Goal: Information Seeking & Learning: Learn about a topic

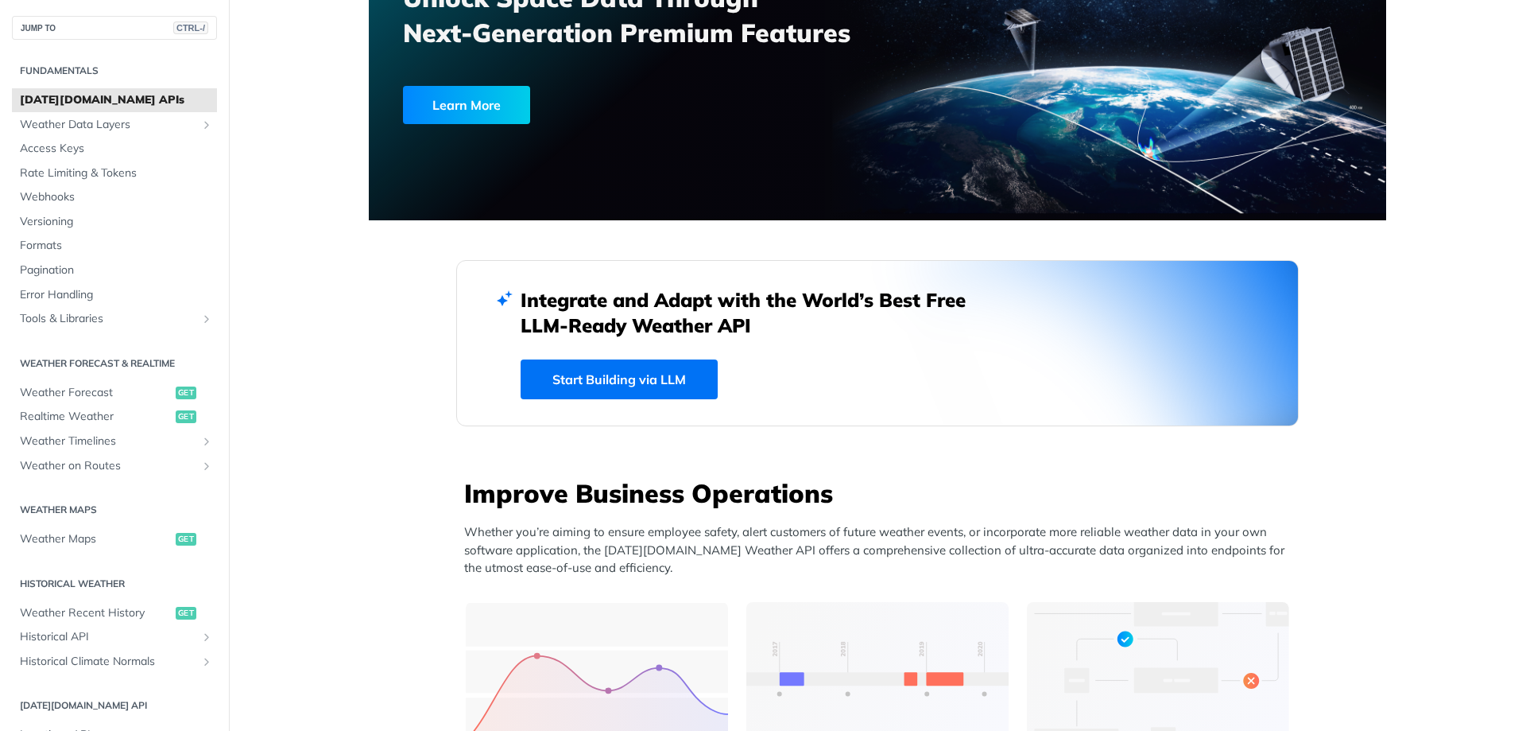
scroll to position [159, 0]
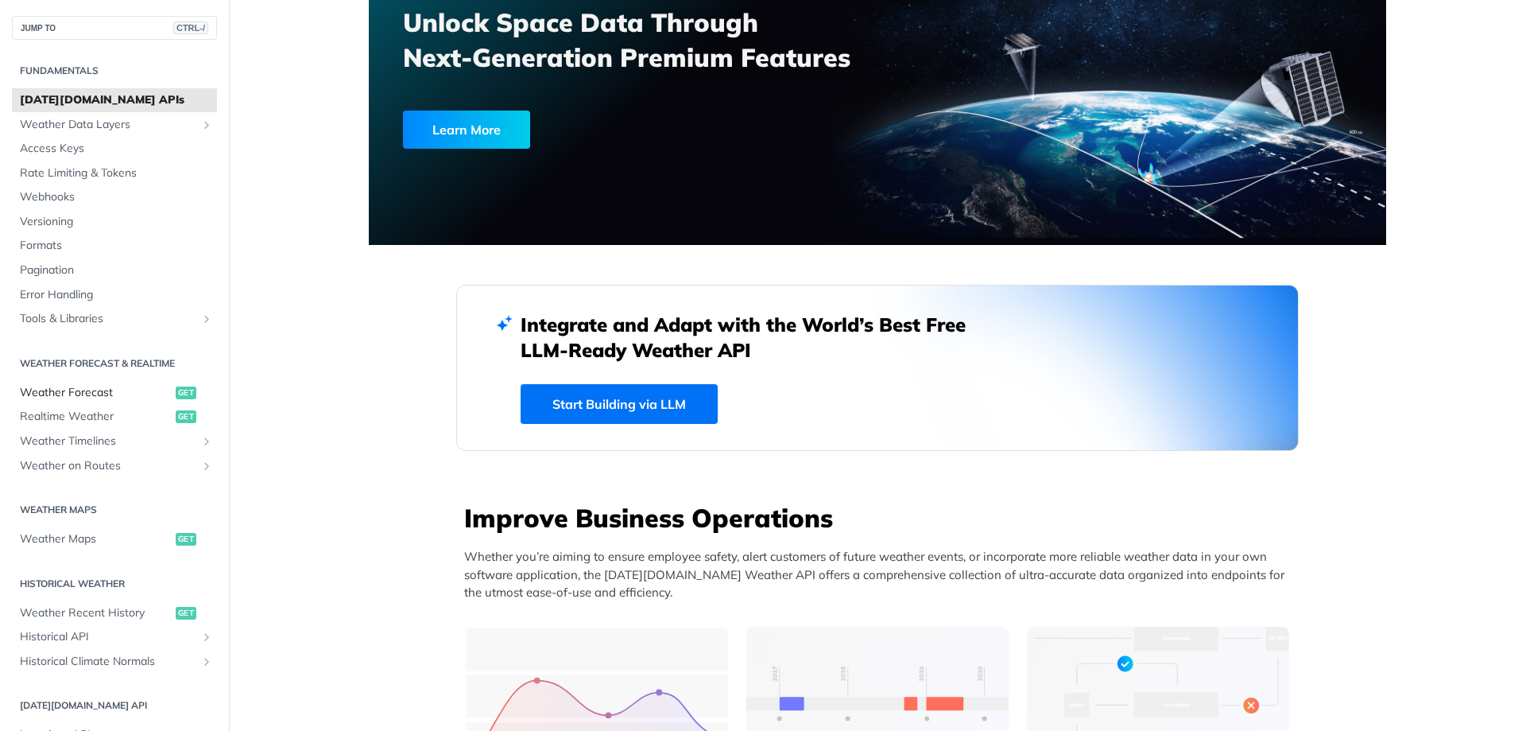
click at [176, 391] on span "get" at bounding box center [186, 392] width 21 height 13
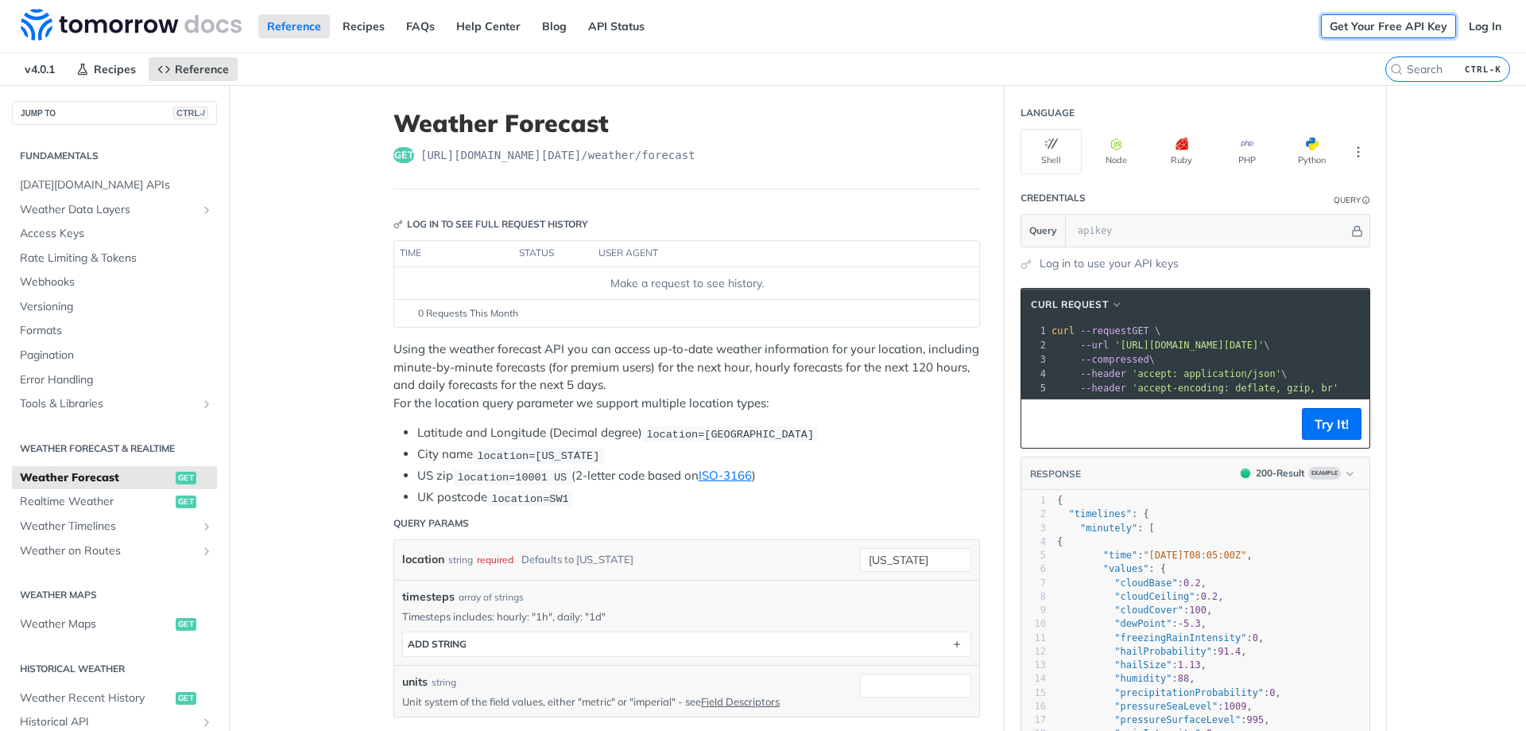
click at [1335, 28] on link "Get Your Free API Key" at bounding box center [1388, 26] width 135 height 24
click at [1483, 22] on link "Log In" at bounding box center [1485, 26] width 50 height 24
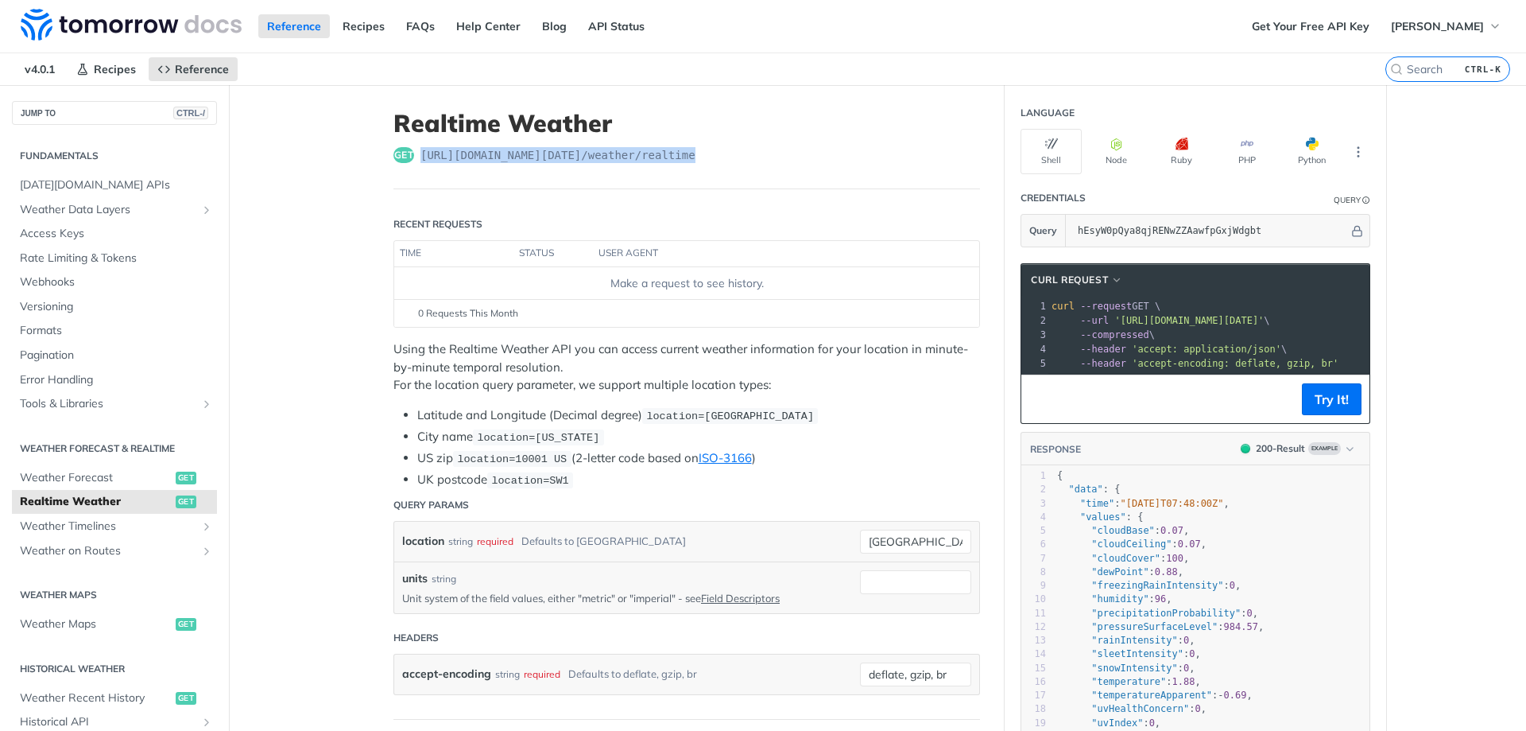
drag, startPoint x: 691, startPoint y: 156, endPoint x: 405, endPoint y: 163, distance: 286.3
click at [405, 163] on div "get [URL][DOMAIN_NAME][DATE] /weather/realtime" at bounding box center [686, 155] width 587 height 16
copy div "[URL][DOMAIN_NAME][DATE] /weather/realtime"
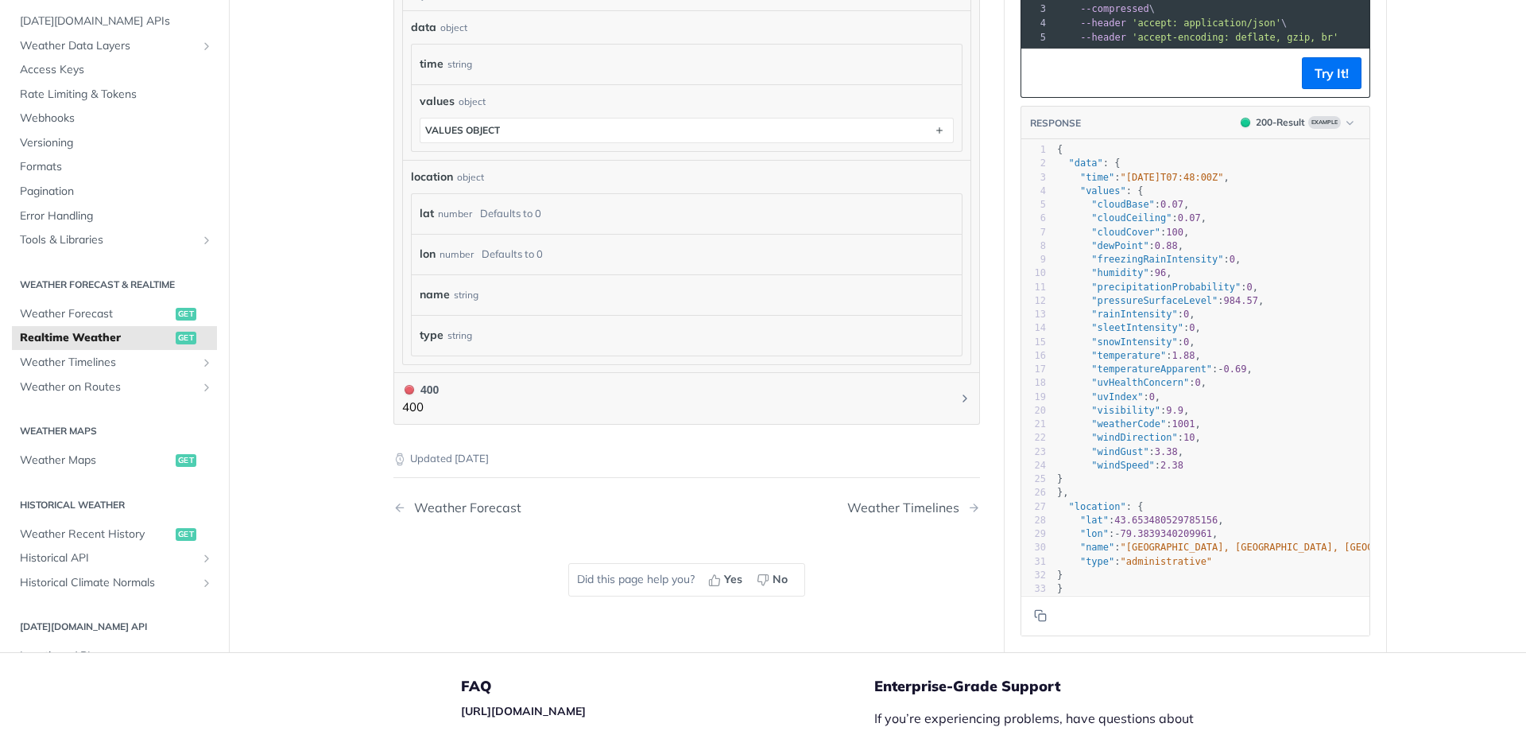
scroll to position [866, 0]
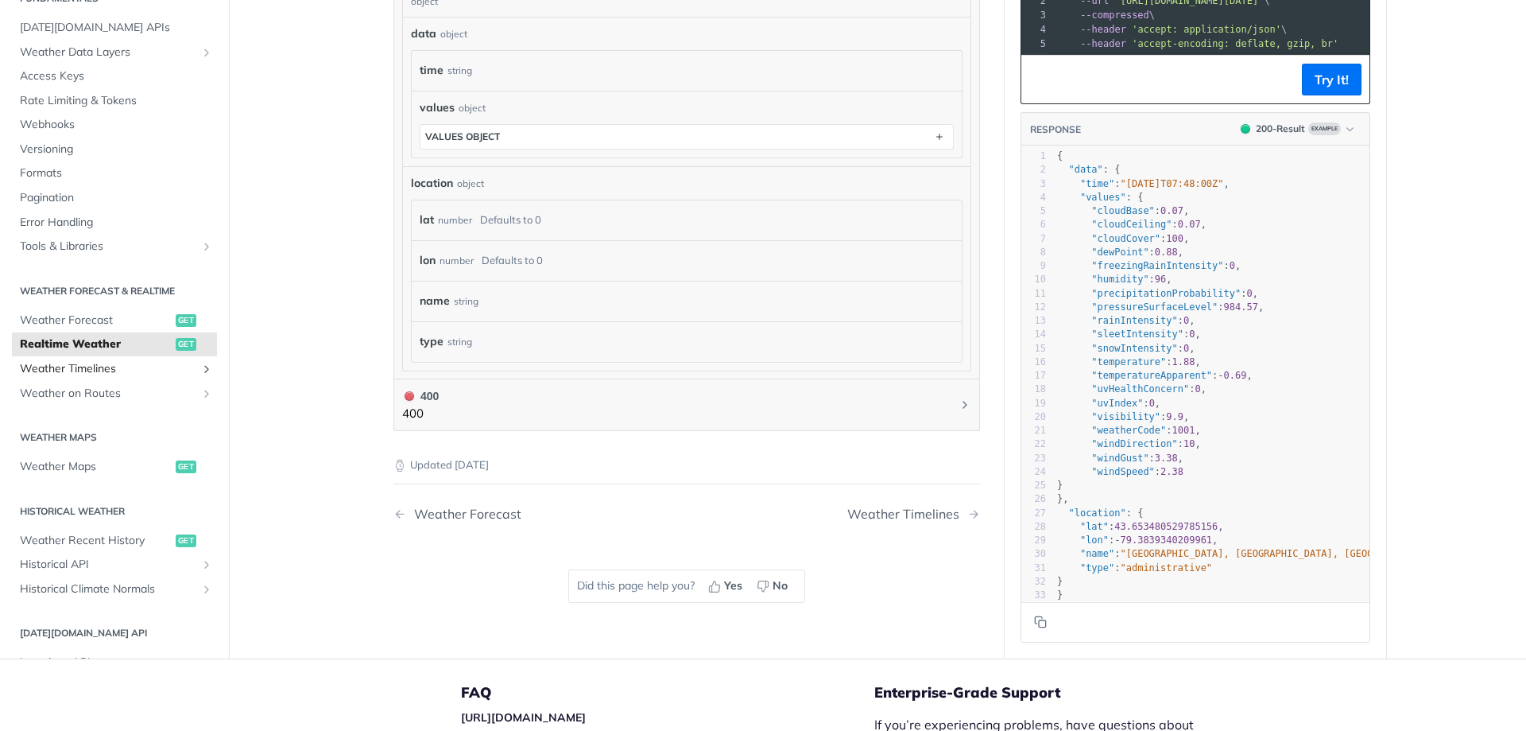
click at [95, 373] on span "Weather Timelines" at bounding box center [108, 369] width 176 height 16
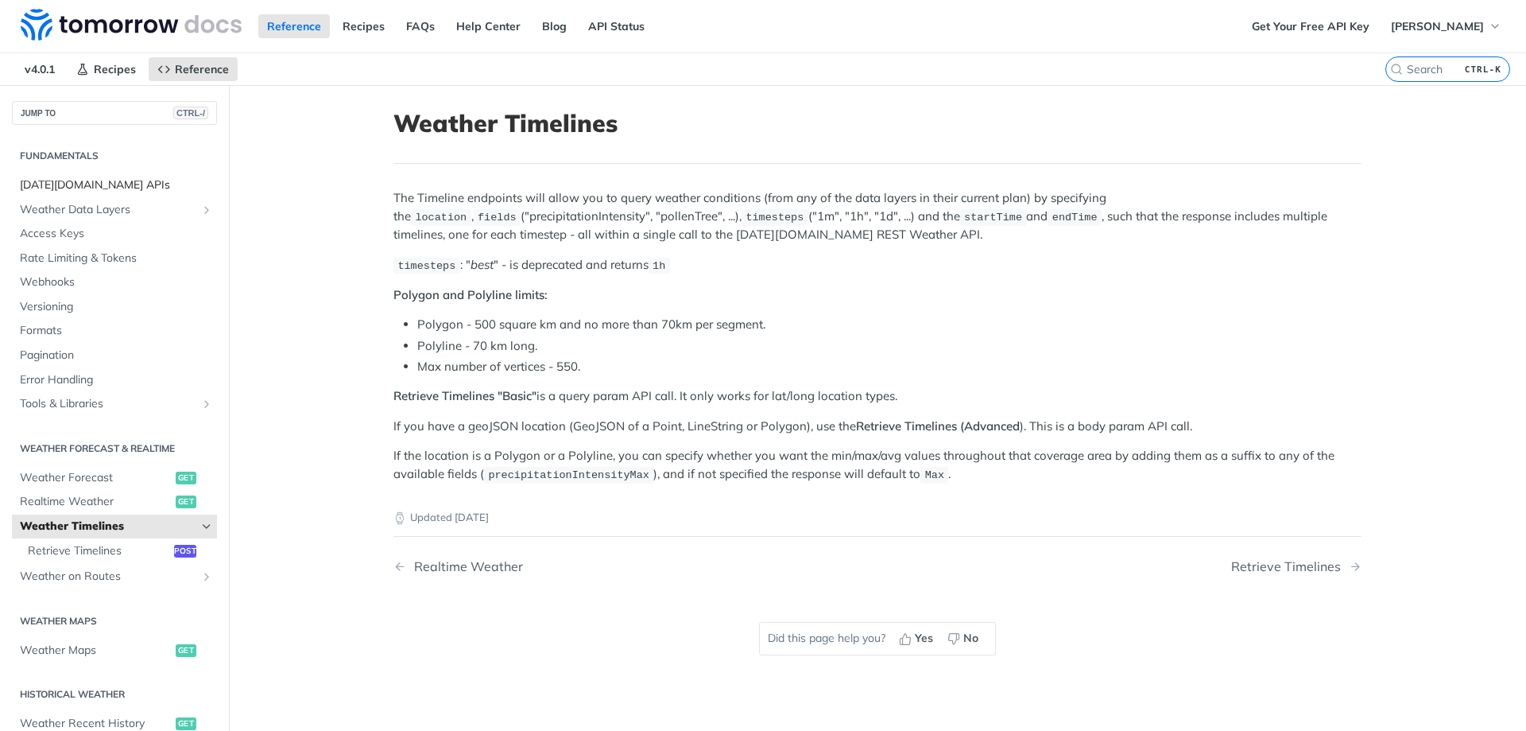
click at [84, 190] on span "[DATE][DOMAIN_NAME] APIs" at bounding box center [116, 185] width 193 height 16
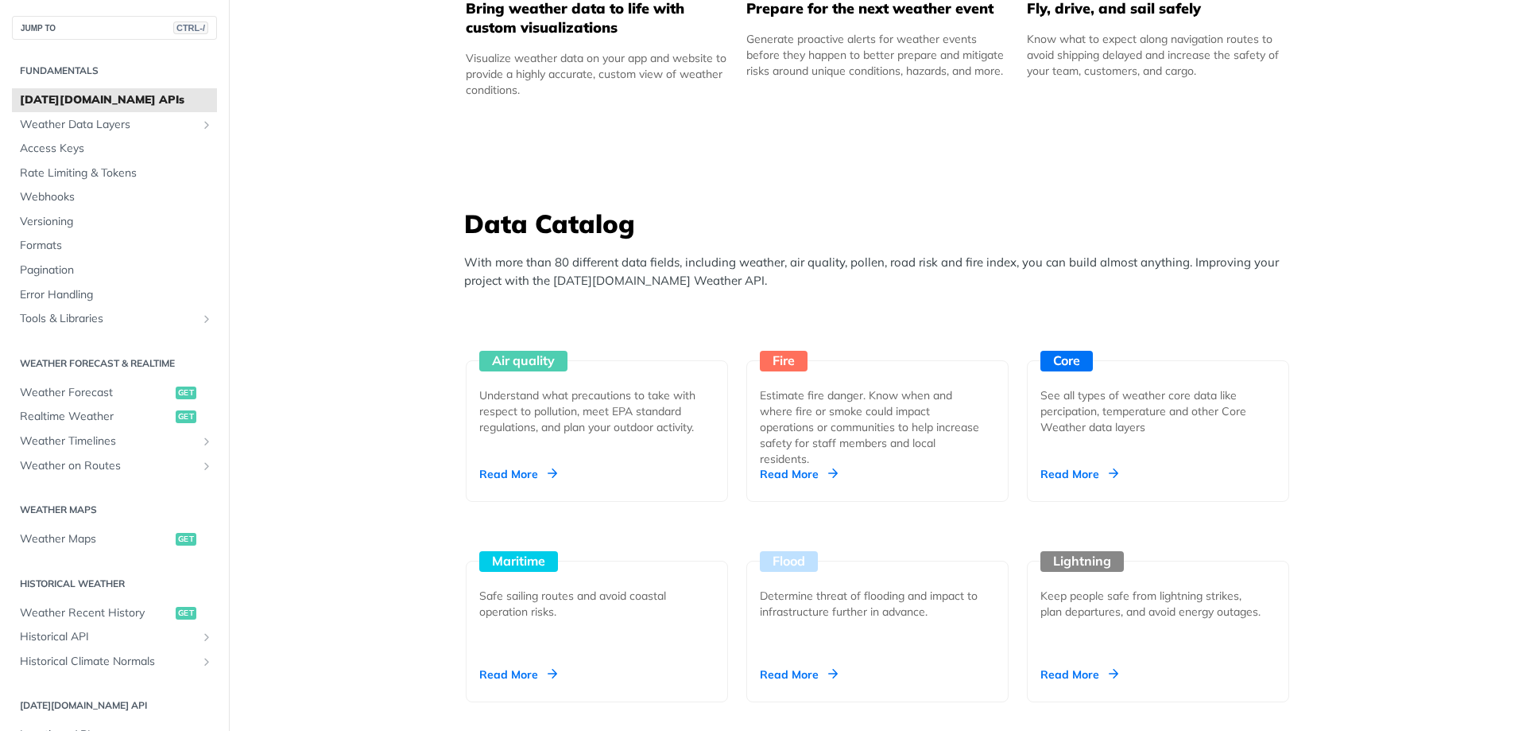
scroll to position [1325, 0]
